Goal: Check status: Check status

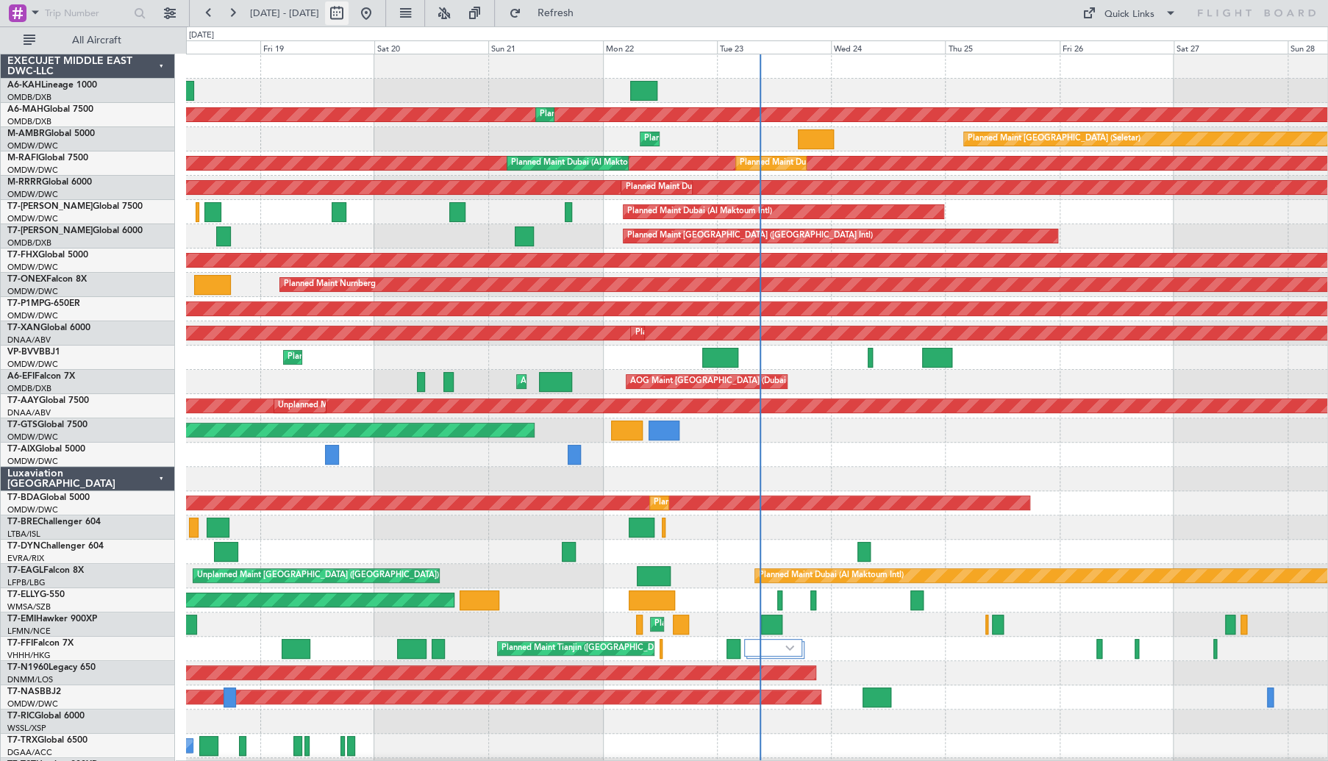
click at [349, 18] on button at bounding box center [337, 13] width 24 height 24
select select "9"
select select "2025"
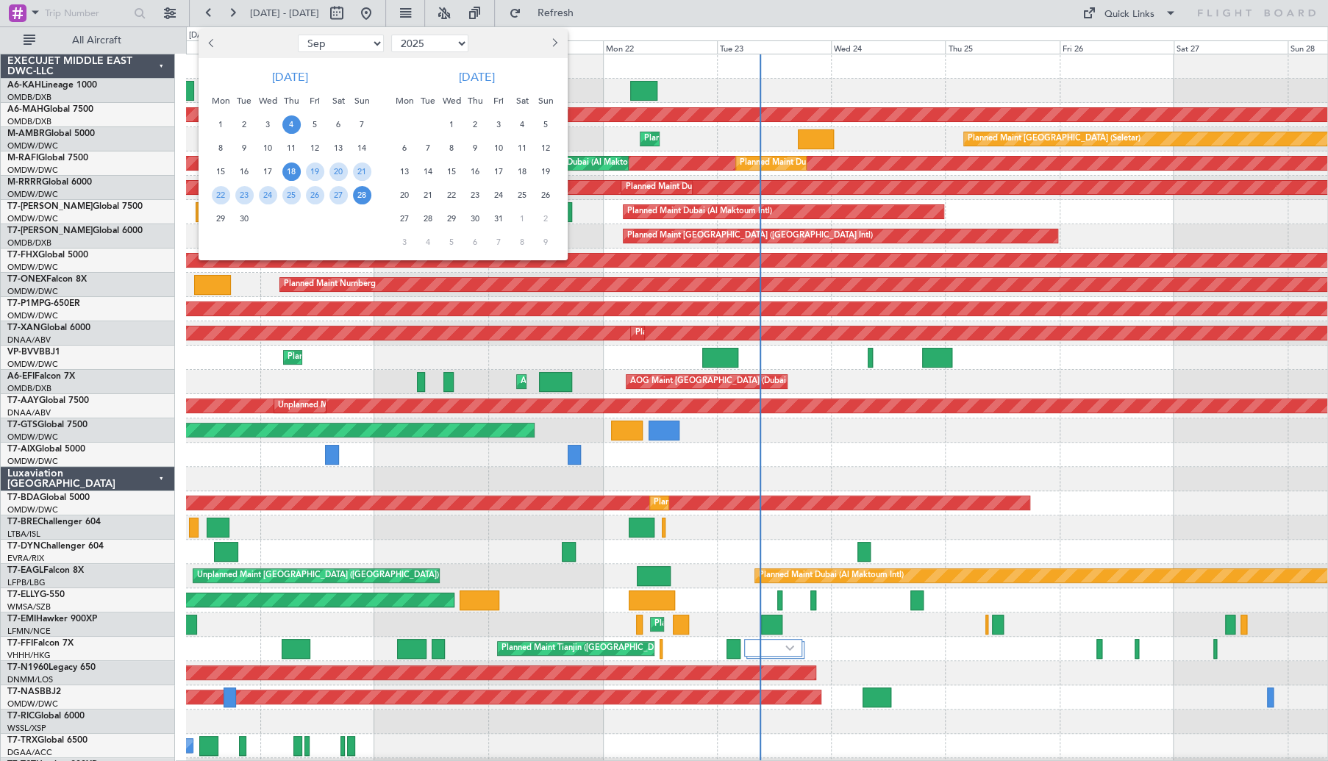
click at [295, 125] on span "4" at bounding box center [291, 124] width 18 height 18
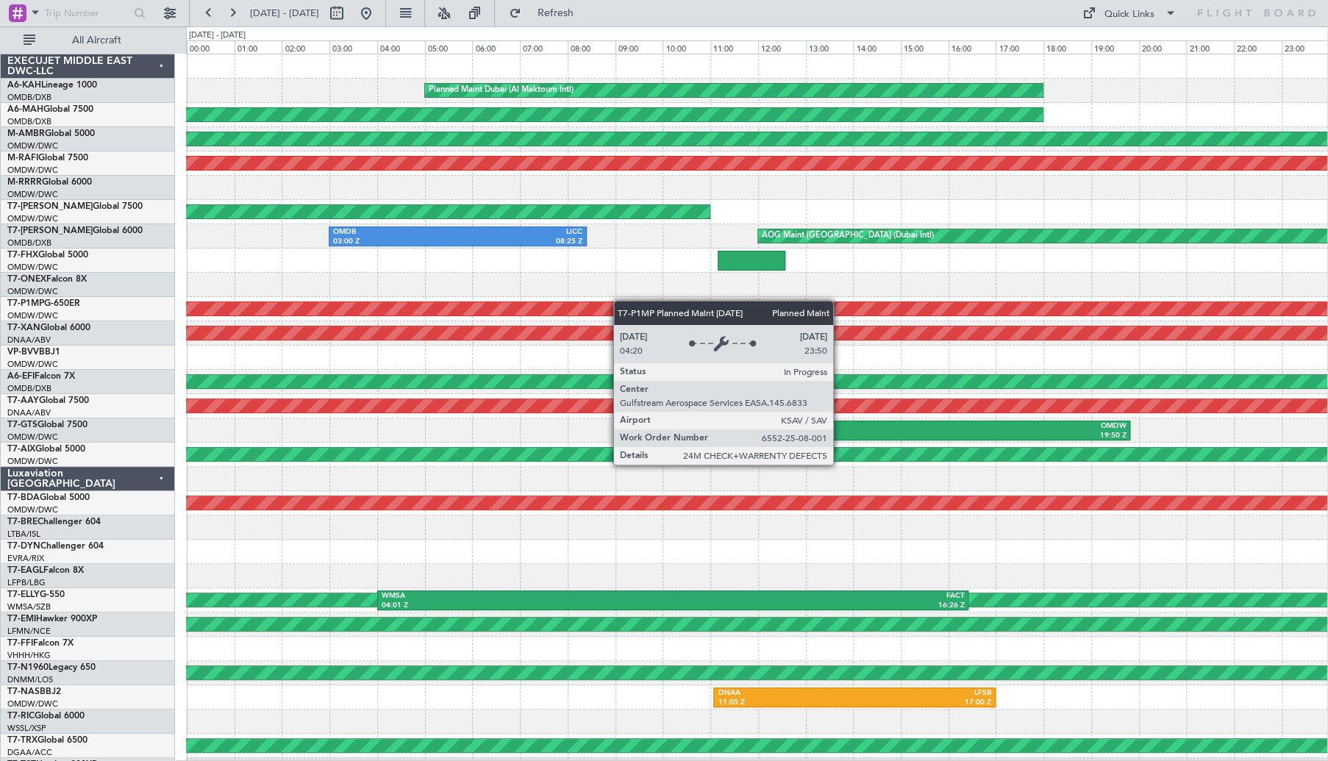
click at [624, 301] on div "Planned Maint Dubai (Al Maktoum Intl) OMDB 03:45 Z LHBP 09:40 Z Planned Maint […" at bounding box center [756, 491] width 1141 height 874
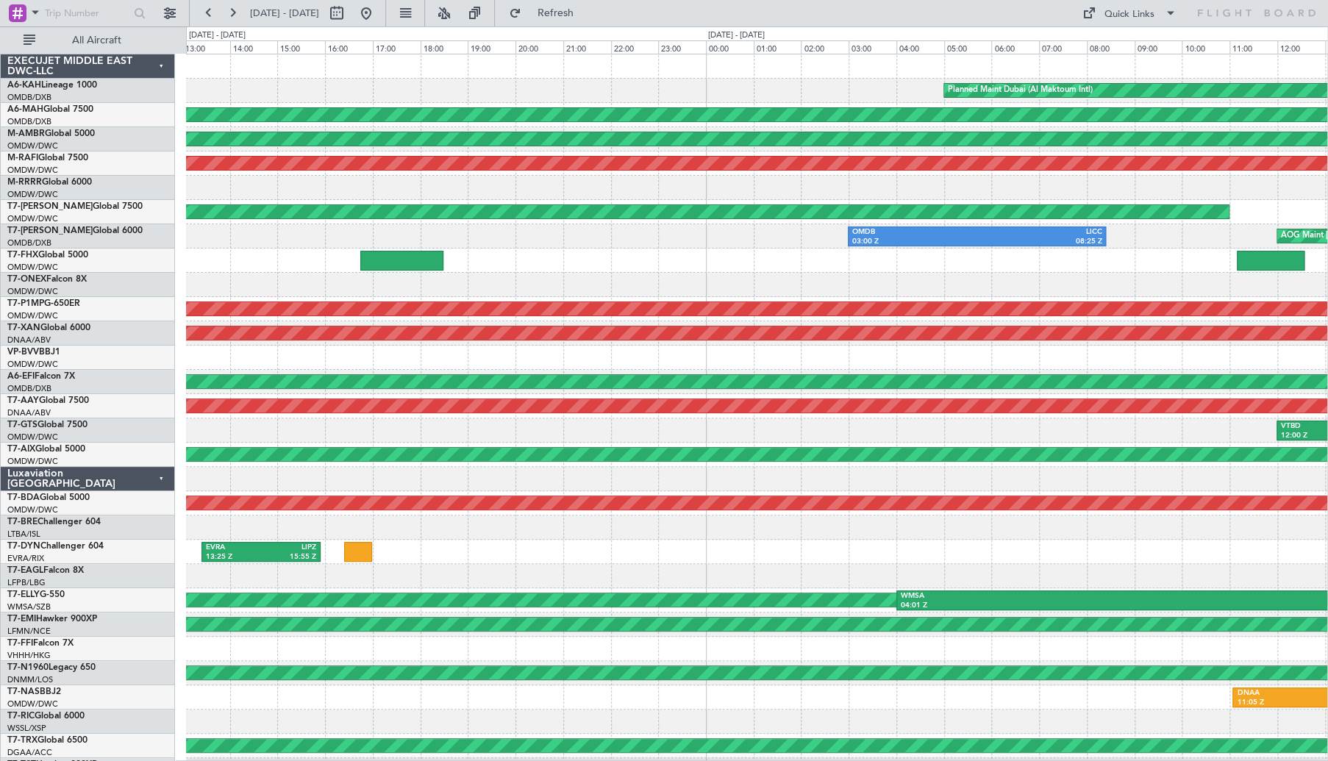
click at [828, 266] on div at bounding box center [756, 261] width 1141 height 24
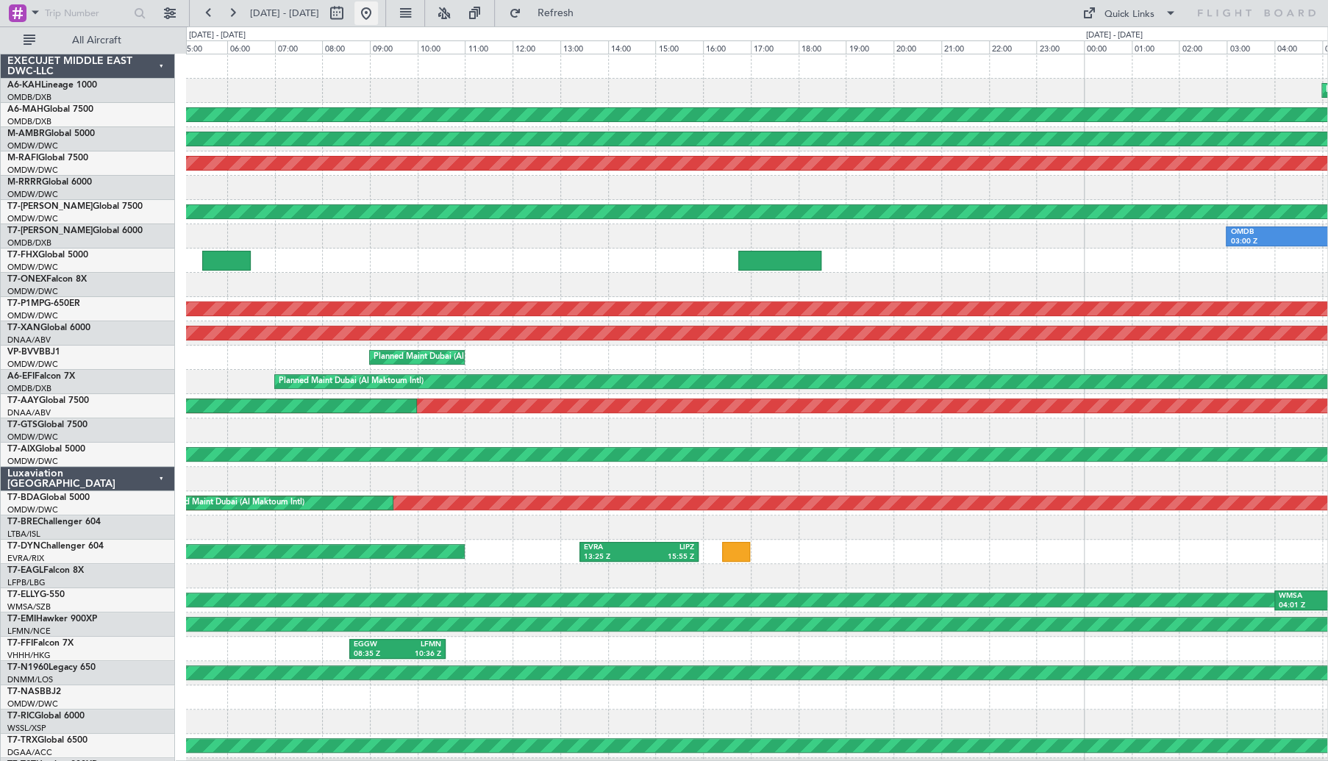
click at [378, 13] on button at bounding box center [366, 13] width 24 height 24
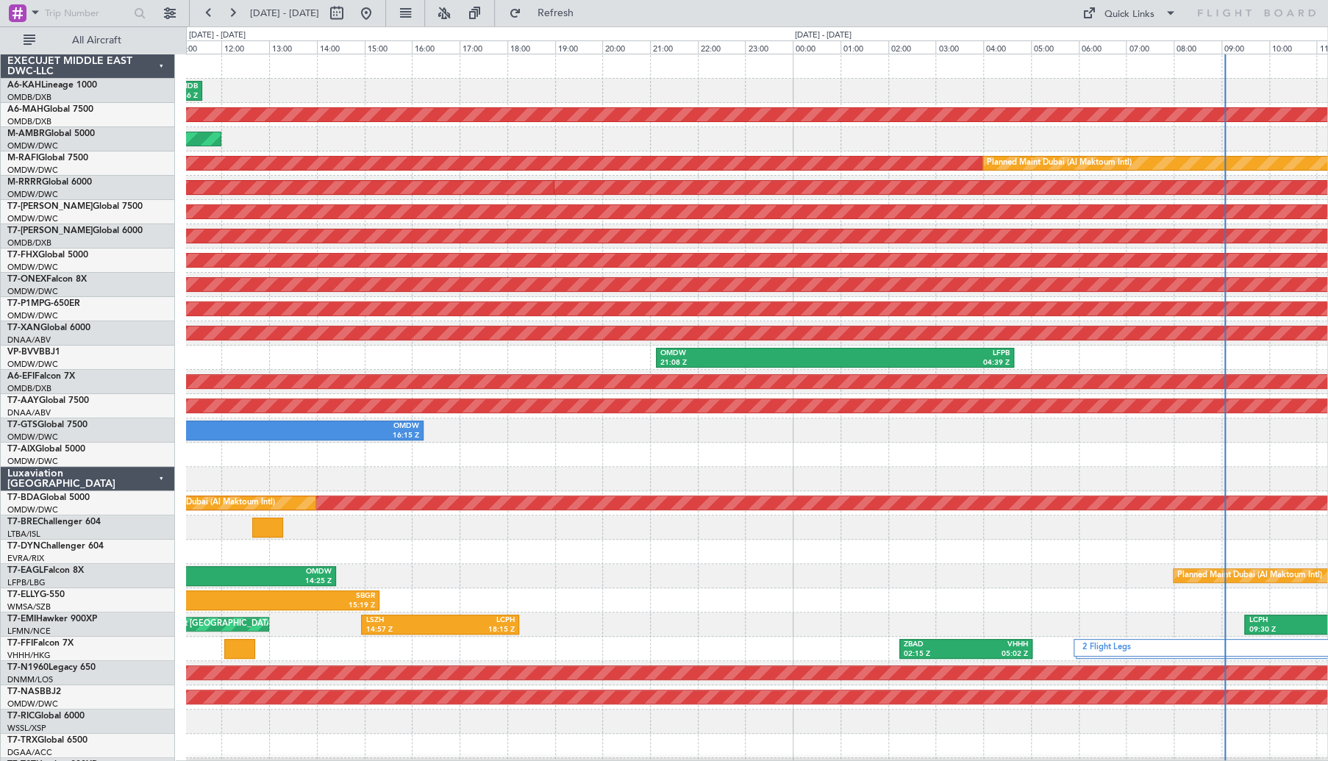
click at [1049, 485] on div "LHBP 05:56 Z OMDB 11:36 Z Planned Maint [GEOGRAPHIC_DATA] ([GEOGRAPHIC_DATA]) P…" at bounding box center [756, 491] width 1141 height 874
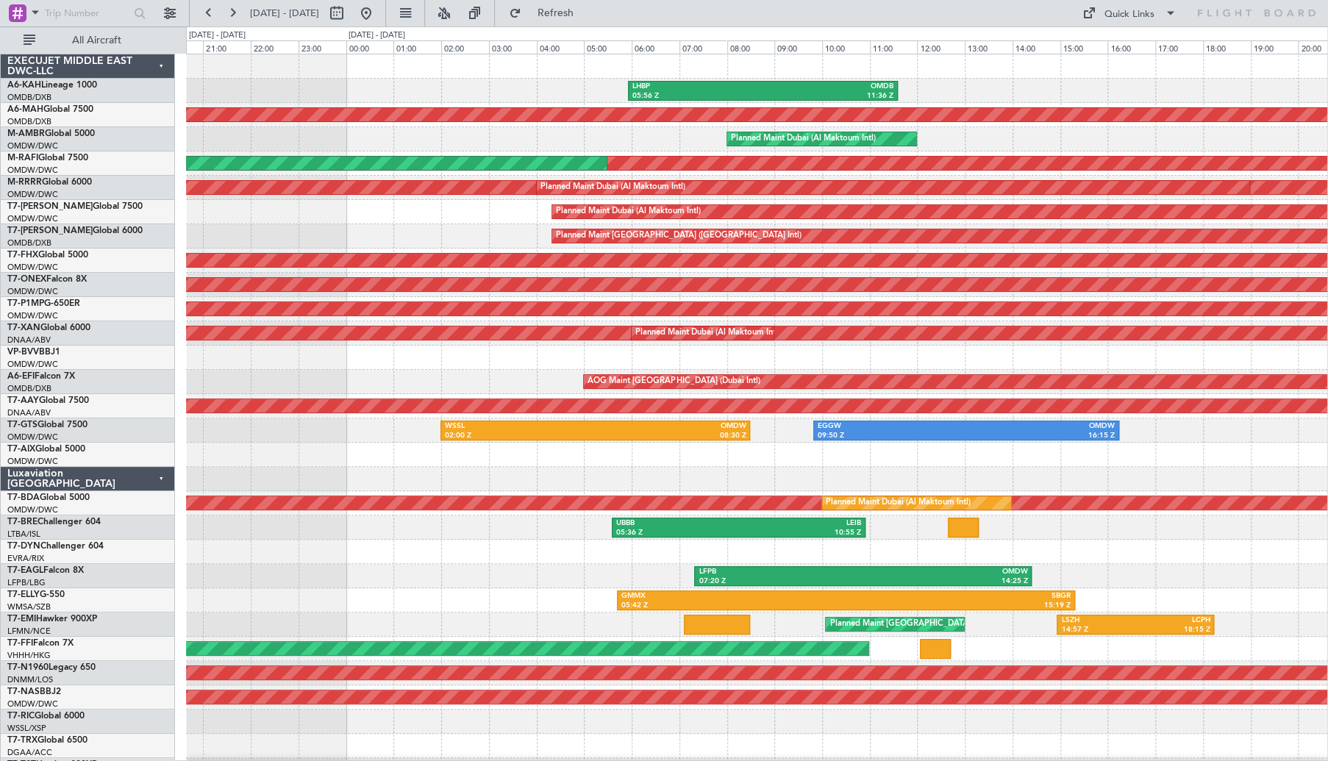
click at [1123, 465] on div "UBBB 16:50 Z OMDW 19:30 Z" at bounding box center [756, 455] width 1141 height 24
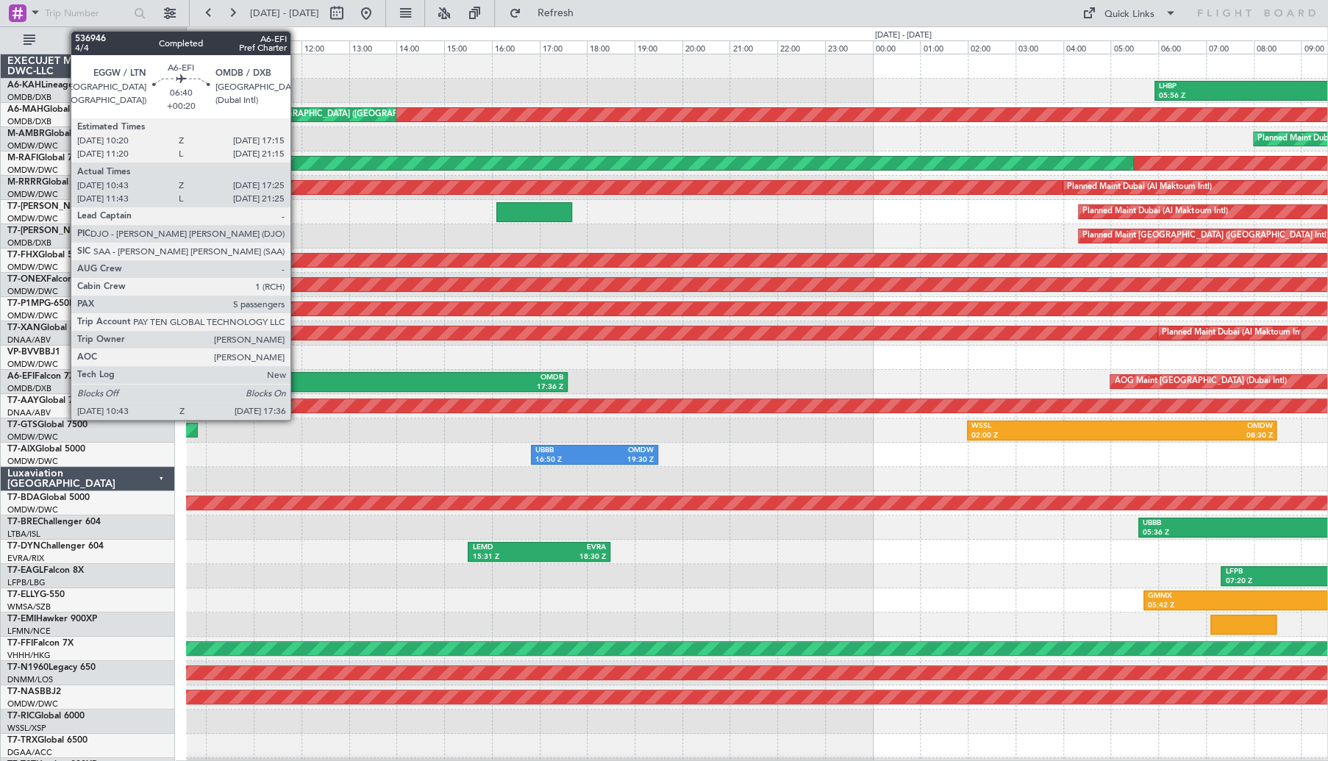
click at [297, 380] on div "EGGW" at bounding box center [324, 378] width 160 height 10
